Goal: Task Accomplishment & Management: Use online tool/utility

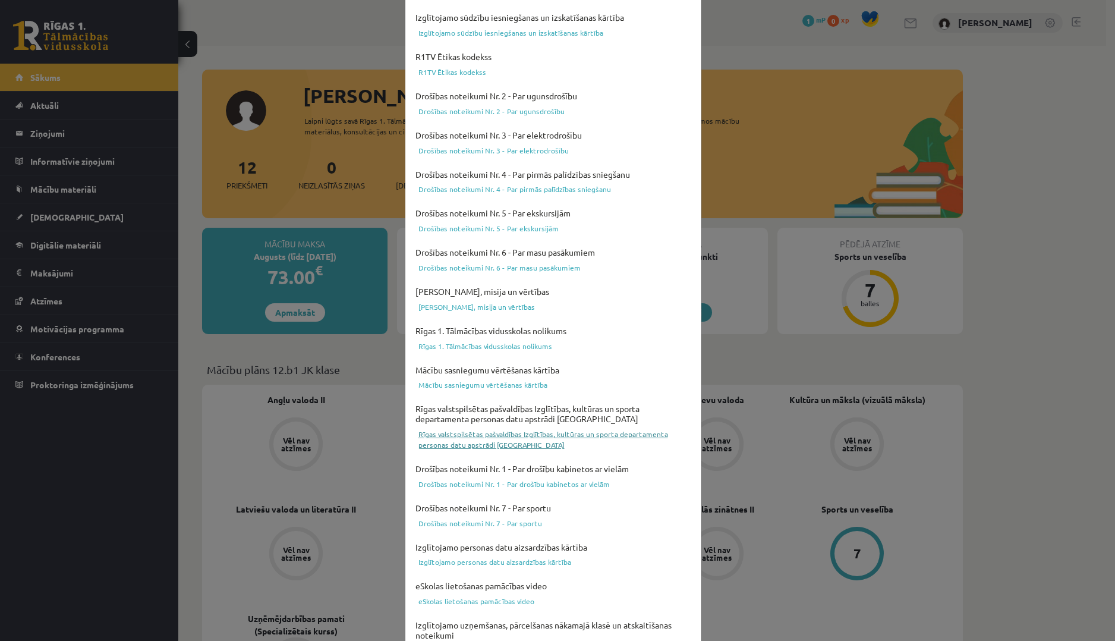
scroll to position [216, 0]
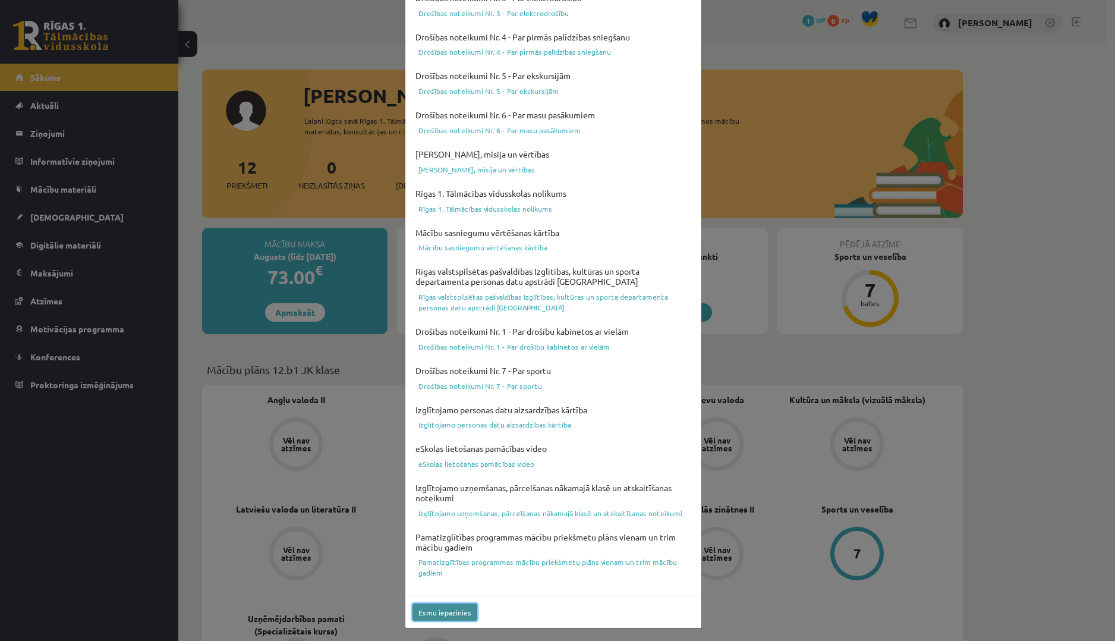
click at [458, 610] on button "Esmu iepazinies" at bounding box center [445, 611] width 65 height 17
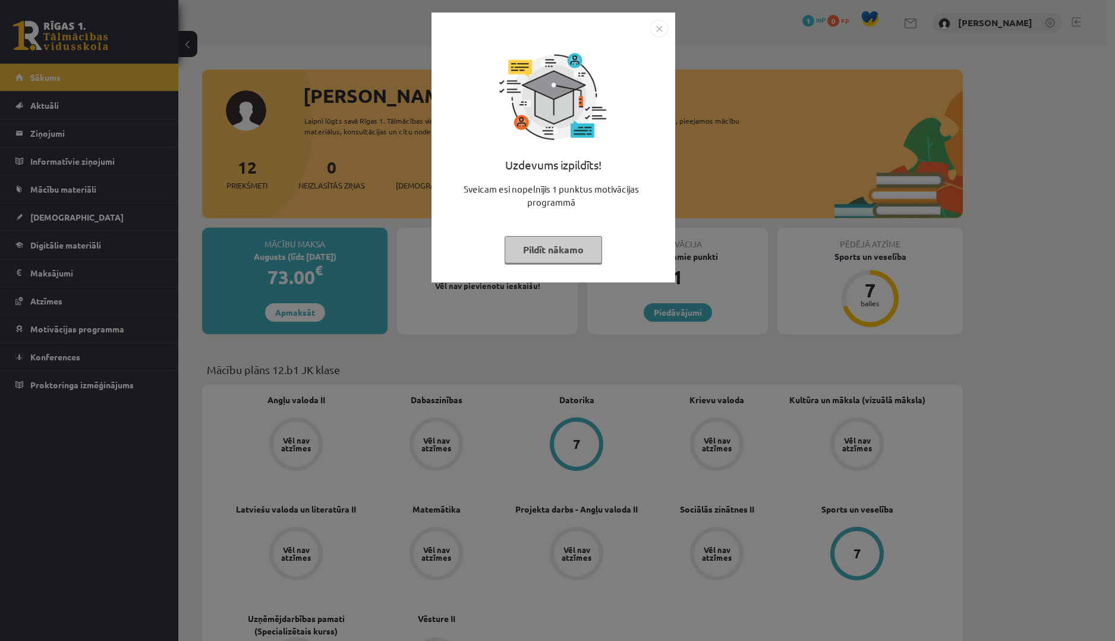
click at [586, 250] on button "Pildīt nākamo" at bounding box center [553, 249] width 97 height 27
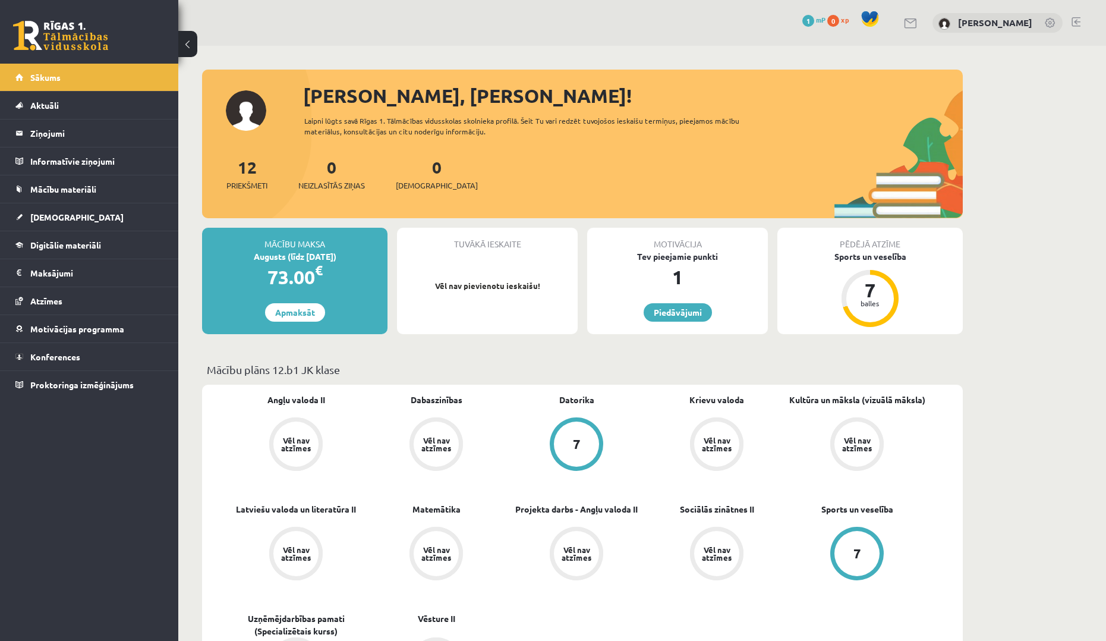
click at [586, 251] on div "Motivācija Tev pieejamie punkti 1 Piedāvājumi" at bounding box center [678, 281] width 190 height 106
click at [674, 316] on link "Piedāvājumi" at bounding box center [678, 312] width 68 height 18
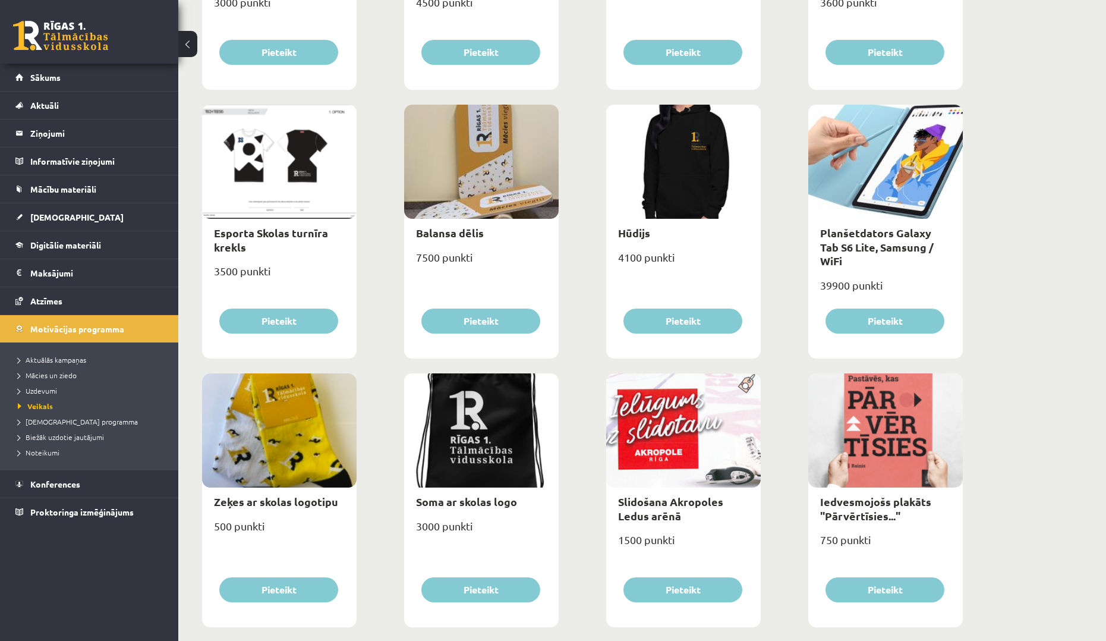
scroll to position [357, 0]
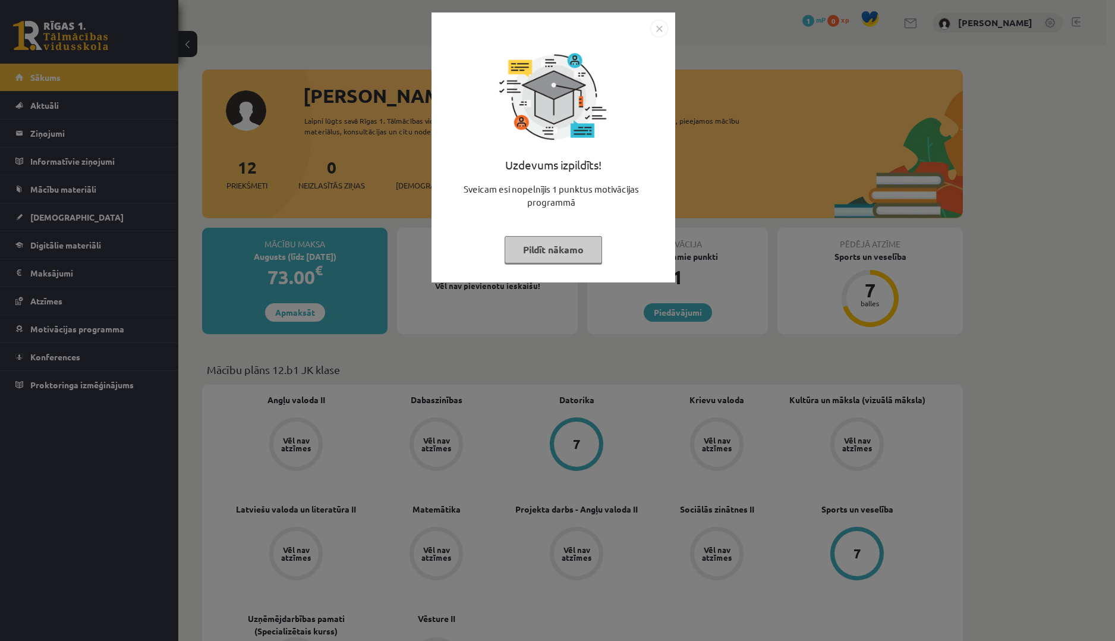
click at [547, 255] on button "Pildīt nākamo" at bounding box center [553, 249] width 97 height 27
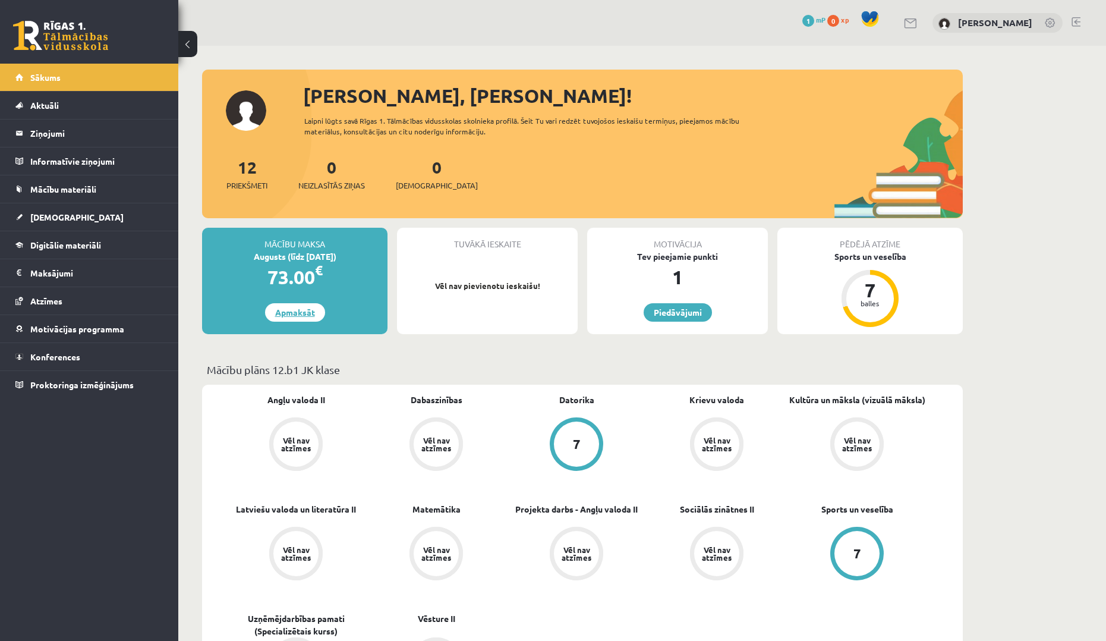
click at [270, 316] on link "Apmaksāt" at bounding box center [295, 312] width 60 height 18
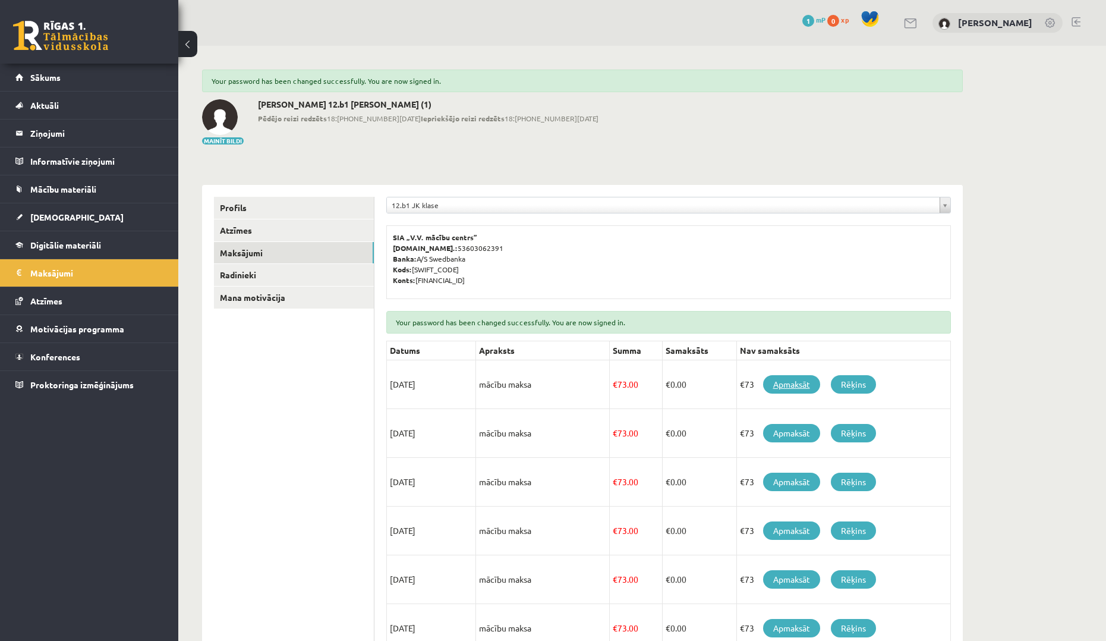
click at [785, 385] on link "Apmaksāt" at bounding box center [791, 384] width 57 height 18
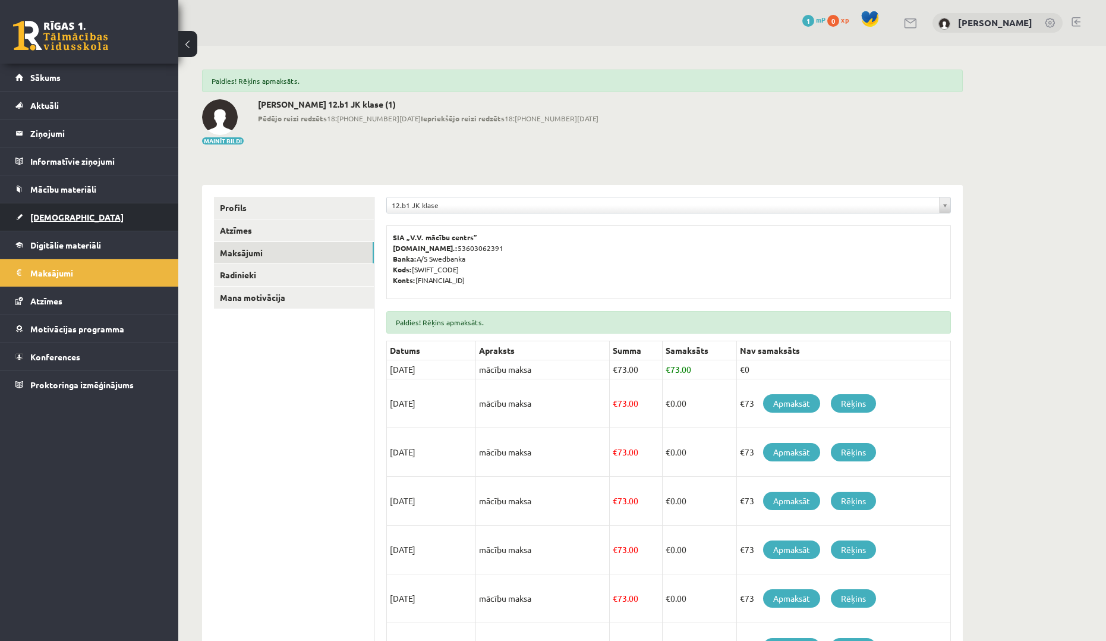
click at [83, 212] on link "[DEMOGRAPHIC_DATA]" at bounding box center [89, 216] width 148 height 27
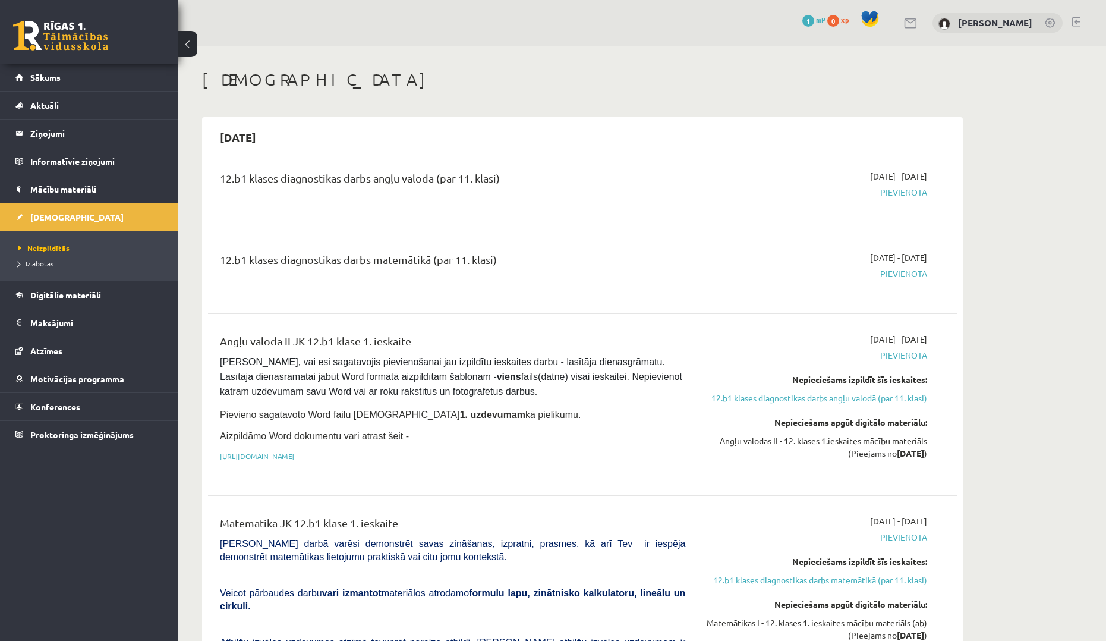
click at [43, 269] on li "Izlabotās" at bounding box center [92, 263] width 149 height 15
click at [46, 247] on span "Neizpildītās" at bounding box center [40, 248] width 45 height 10
drag, startPoint x: 345, startPoint y: 180, endPoint x: 407, endPoint y: 184, distance: 62.5
click at [408, 180] on div "12.b1 klases diagnostikas darbs angļu valodā (par 11. klasi)" at bounding box center [452, 181] width 465 height 22
click at [402, 202] on div "12.b1 klases diagnostikas darbs angļu valodā (par 11. klasi)" at bounding box center [452, 191] width 483 height 43
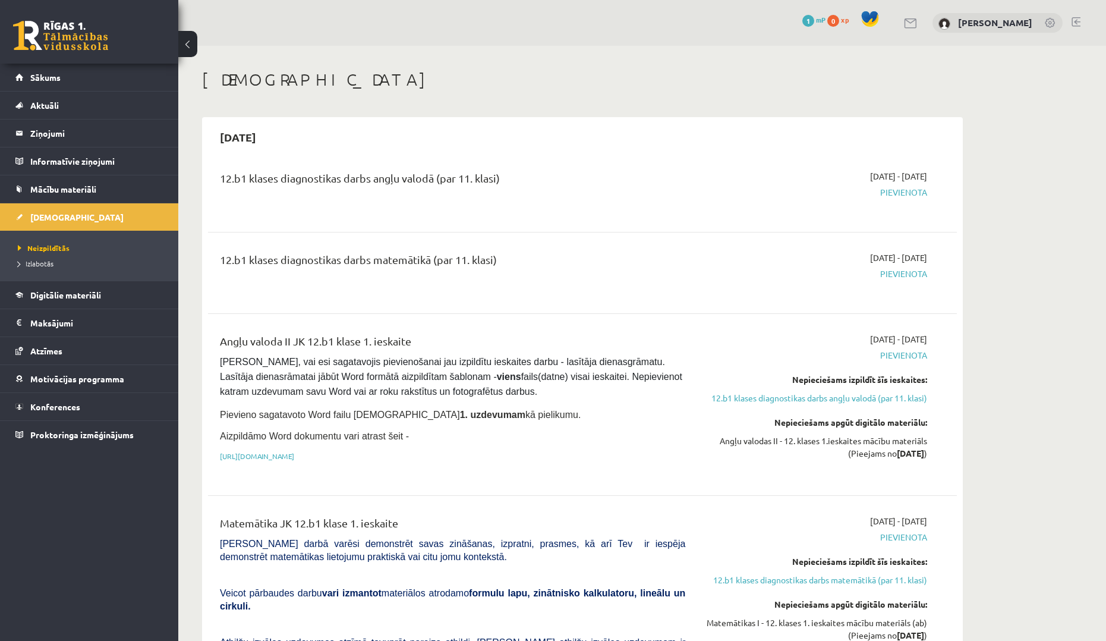
drag, startPoint x: 840, startPoint y: 176, endPoint x: 936, endPoint y: 176, distance: 95.7
click at [936, 176] on div "[DATE] - [DATE] [GEOGRAPHIC_DATA]" at bounding box center [815, 191] width 242 height 43
drag, startPoint x: 828, startPoint y: 256, endPoint x: 911, endPoint y: 253, distance: 83.3
click at [911, 253] on div "[DATE] - [DATE] [GEOGRAPHIC_DATA]" at bounding box center [815, 272] width 242 height 43
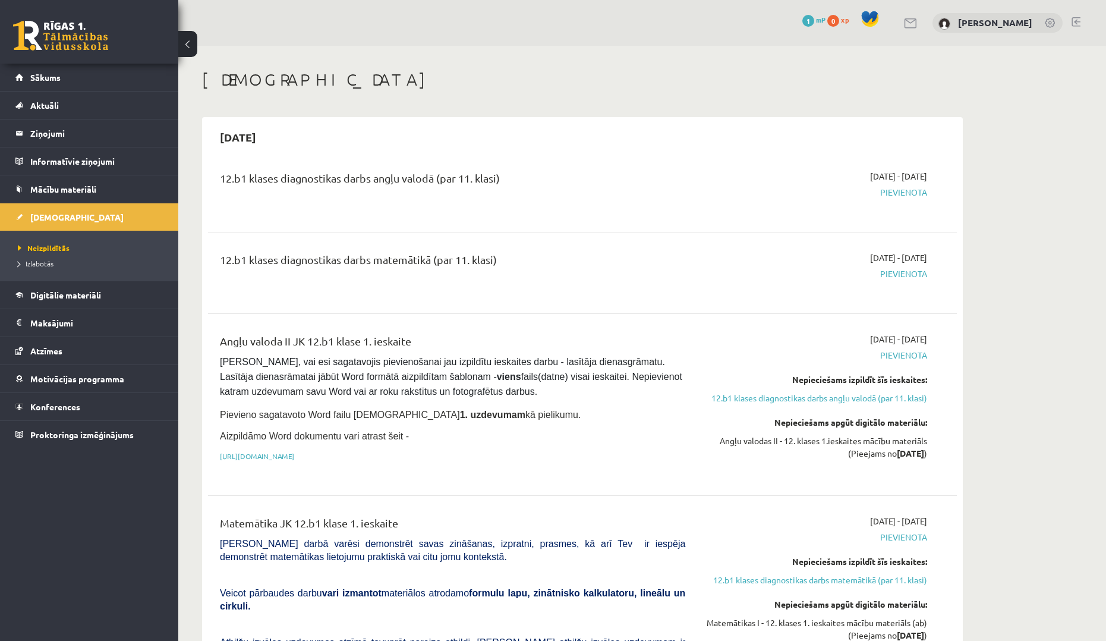
click at [807, 276] on span "Pievienota" at bounding box center [815, 273] width 224 height 12
